Goal: Task Accomplishment & Management: Complete application form

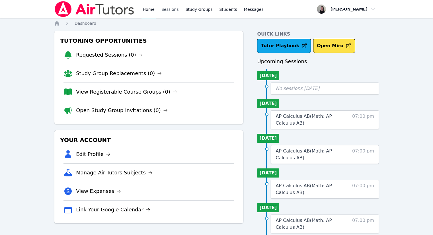
click at [167, 12] on link "Sessions" at bounding box center [170, 9] width 20 height 18
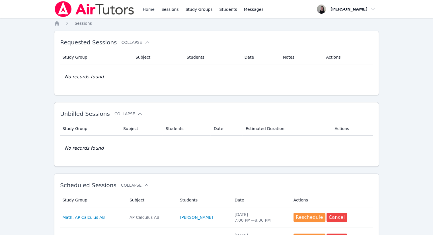
drag, startPoint x: 149, startPoint y: 12, endPoint x: 155, endPoint y: 23, distance: 12.8
click at [149, 12] on link "Home" at bounding box center [149, 9] width 14 height 18
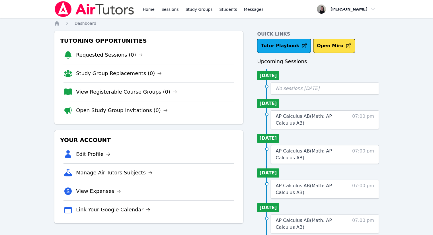
drag, startPoint x: 171, startPoint y: 11, endPoint x: 181, endPoint y: 21, distance: 13.9
click at [171, 11] on link "Sessions" at bounding box center [170, 9] width 20 height 18
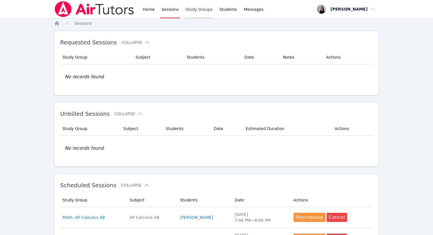
click at [192, 11] on link "Study Groups" at bounding box center [199, 9] width 29 height 18
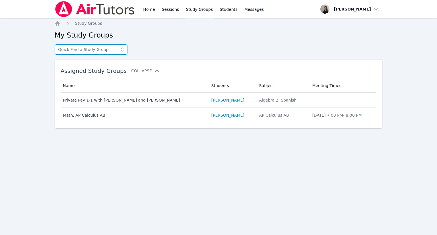
click at [79, 52] on input "text" at bounding box center [91, 49] width 73 height 10
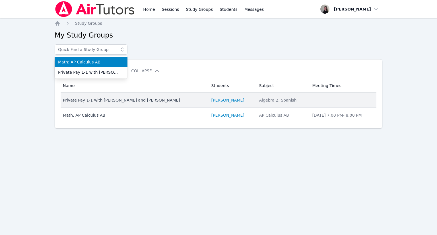
click at [136, 103] on td "Name Private Pay 1-1 with [PERSON_NAME] and [PERSON_NAME]" at bounding box center [135, 100] width 148 height 15
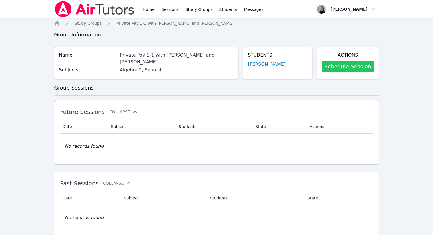
click at [353, 66] on link "Schedule Session" at bounding box center [348, 66] width 52 height 11
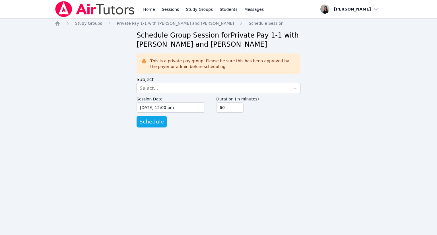
click at [176, 91] on div "Select..." at bounding box center [213, 88] width 153 height 10
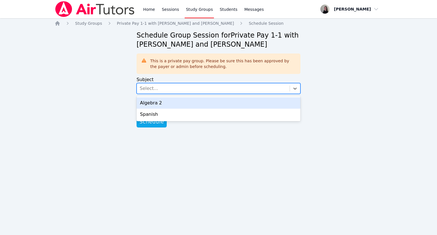
click at [164, 103] on div "Algebra 2" at bounding box center [219, 102] width 164 height 11
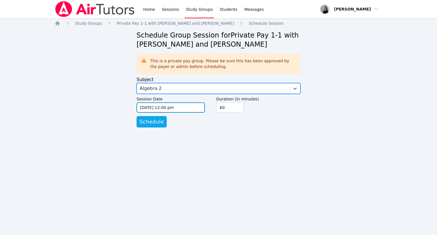
click at [171, 110] on input "[DATE] 12:00 pm" at bounding box center [171, 108] width 68 height 10
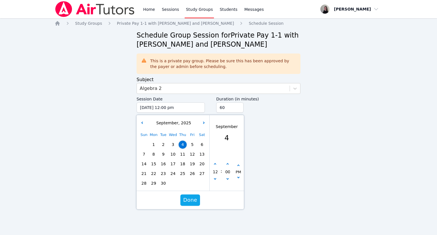
click at [175, 155] on span "10" at bounding box center [173, 154] width 8 height 8
click at [217, 163] on button "button" at bounding box center [215, 165] width 6 height 6
type input "[DATE] 01:00 pm"
type input "01"
click at [216, 163] on button "button" at bounding box center [215, 165] width 6 height 6
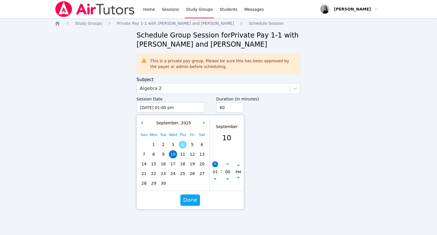
type input "[DATE] 02:00 pm"
type input "02"
click at [216, 163] on button "button" at bounding box center [215, 165] width 6 height 6
type input "[DATE] 03:00 pm"
type input "03"
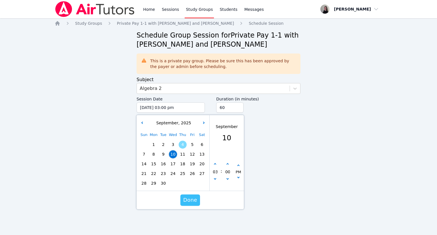
click at [191, 202] on span "Done" at bounding box center [190, 200] width 14 height 8
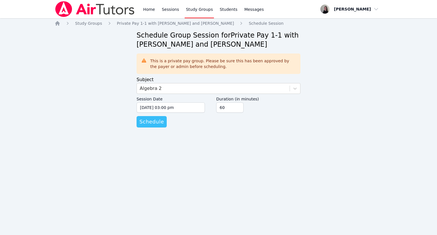
click at [155, 125] on span "Schedule" at bounding box center [152, 122] width 24 height 8
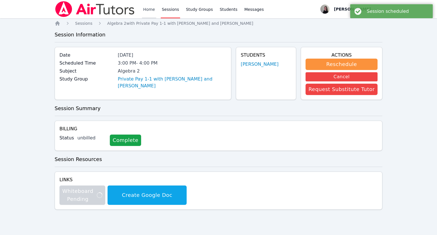
click at [152, 10] on link "Home" at bounding box center [149, 9] width 14 height 18
